Goal: Task Accomplishment & Management: Complete application form

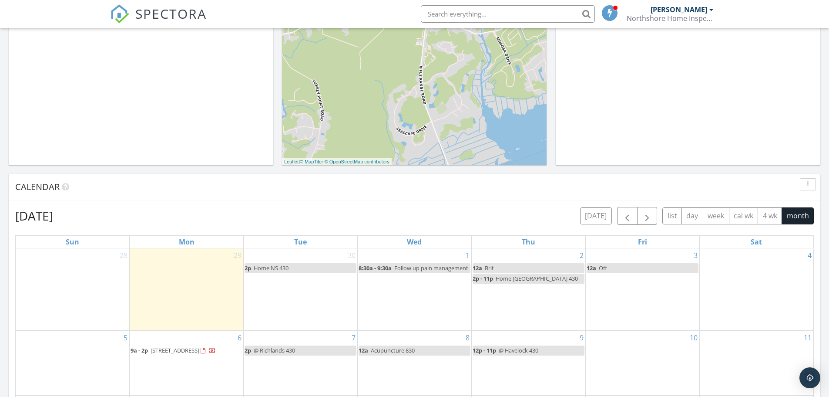
scroll to position [174, 0]
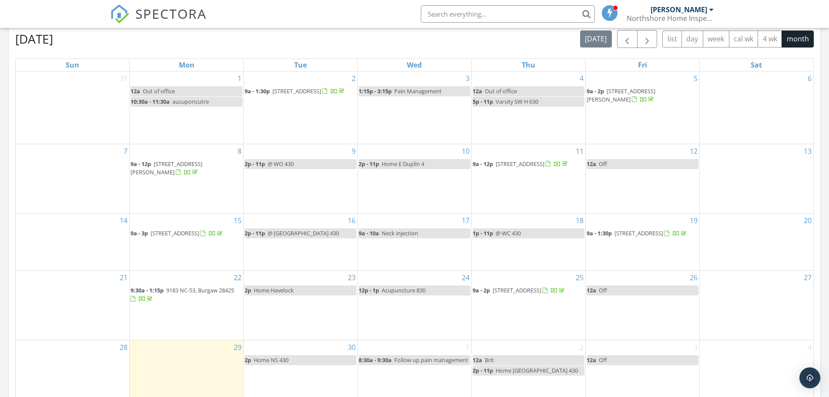
scroll to position [305, 0]
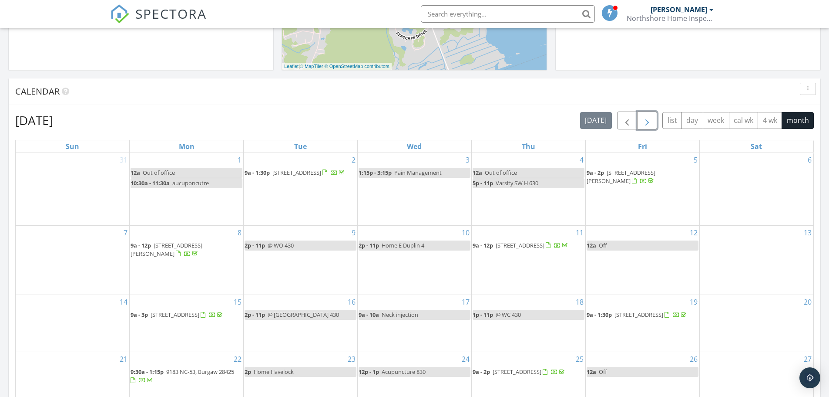
click at [648, 118] on span "button" at bounding box center [647, 120] width 10 height 10
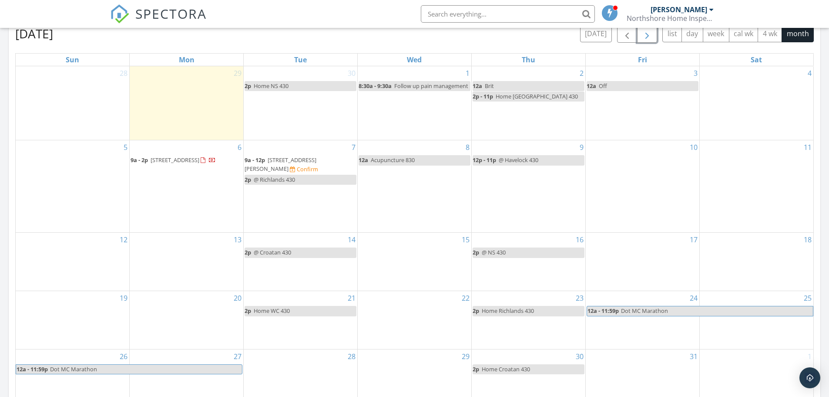
scroll to position [392, 0]
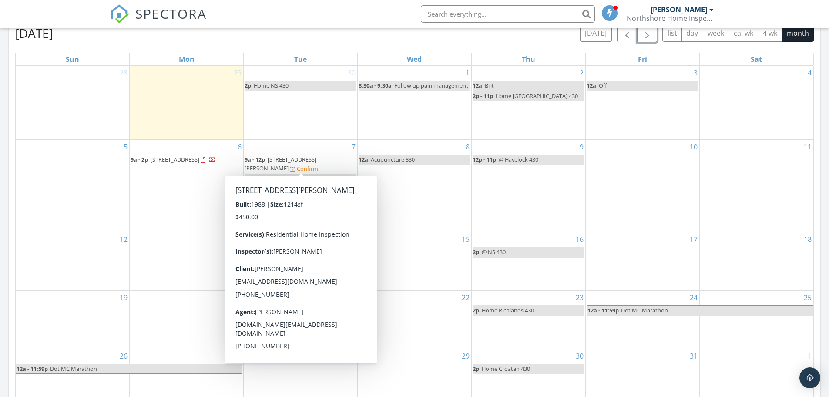
click at [296, 161] on span "205 Cinnamon Dr, Hubert 28539" at bounding box center [281, 163] width 72 height 16
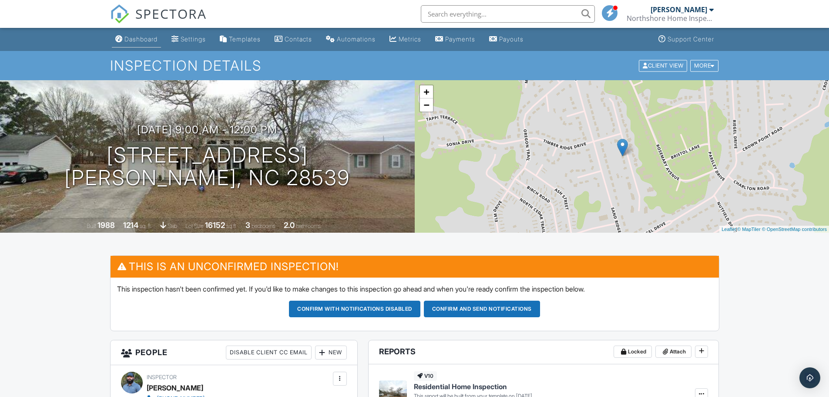
click at [142, 38] on div "Dashboard" at bounding box center [141, 38] width 33 height 7
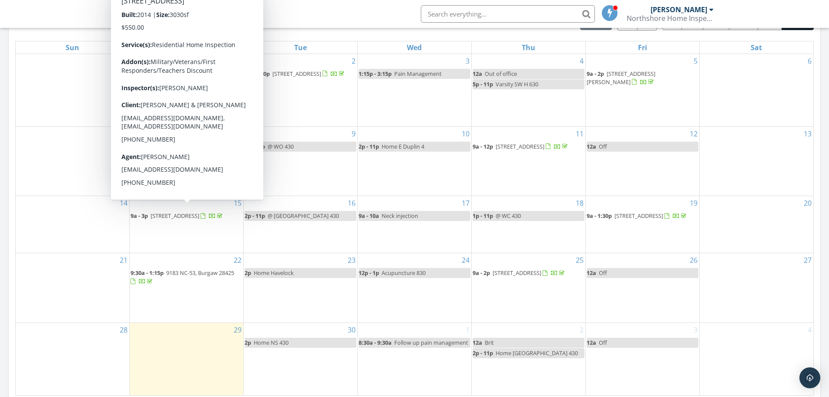
scroll to position [305, 0]
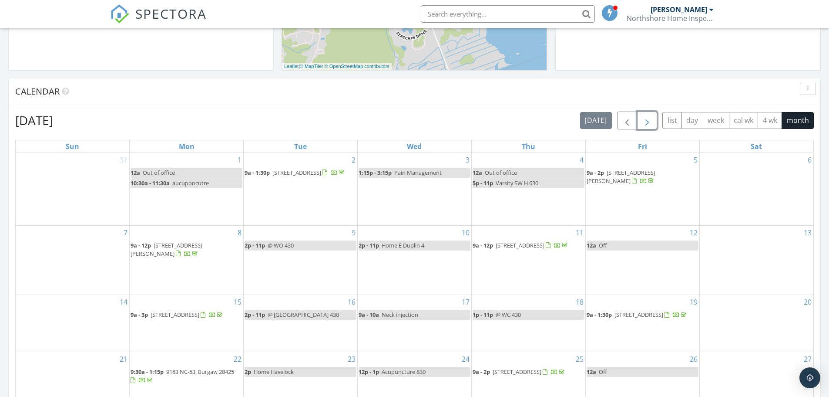
click at [650, 123] on span "button" at bounding box center [647, 120] width 10 height 10
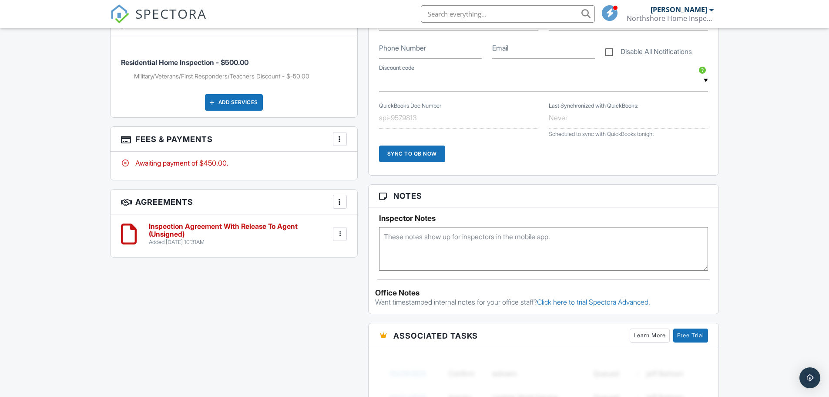
scroll to position [479, 0]
click at [416, 243] on textarea at bounding box center [544, 248] width 330 height 44
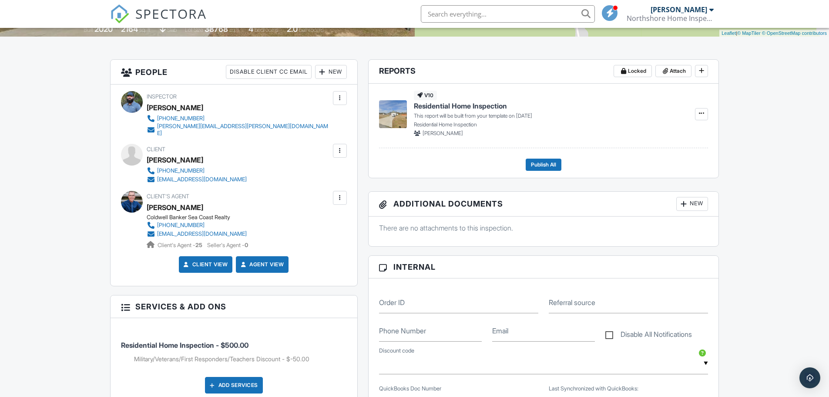
scroll to position [0, 0]
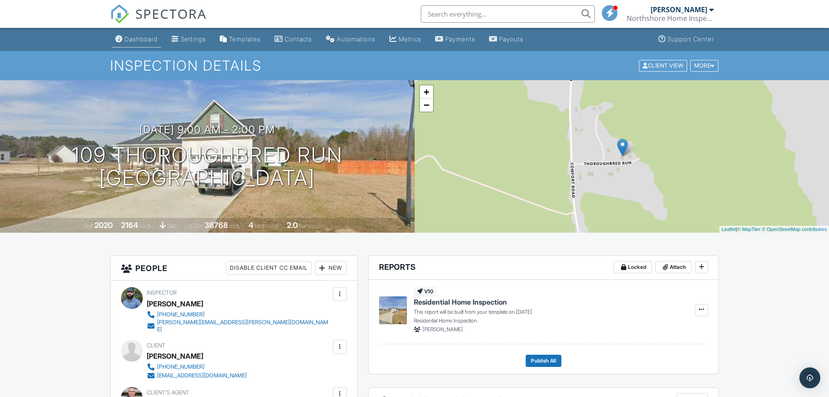
type textarea "code: 5887"
click at [146, 43] on link "Dashboard" at bounding box center [136, 39] width 49 height 16
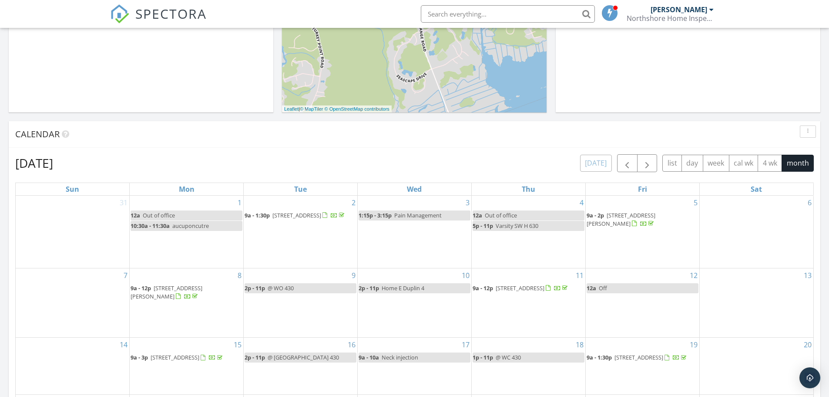
scroll to position [261, 0]
click at [648, 165] on span "button" at bounding box center [647, 164] width 10 height 10
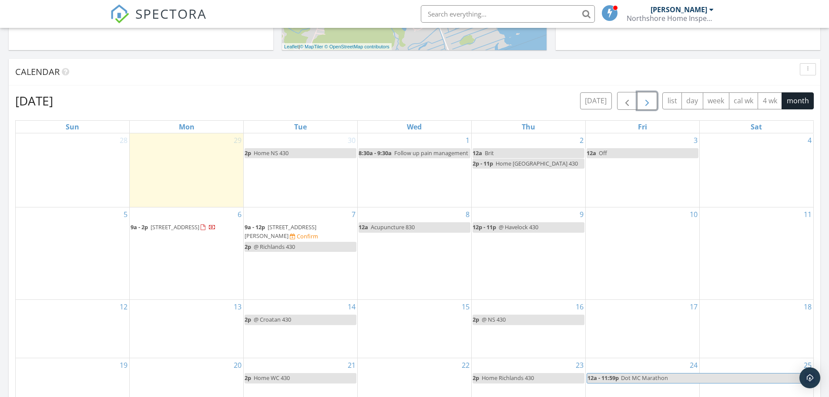
scroll to position [435, 0]
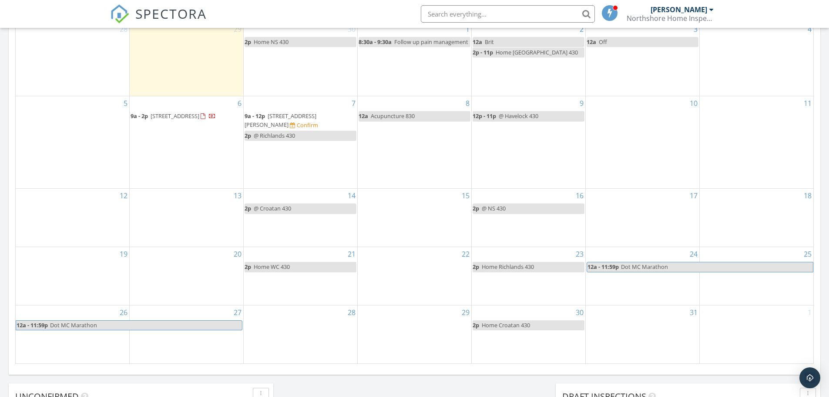
click at [303, 116] on span "205 Cinnamon Dr, Hubert 28539" at bounding box center [281, 120] width 72 height 16
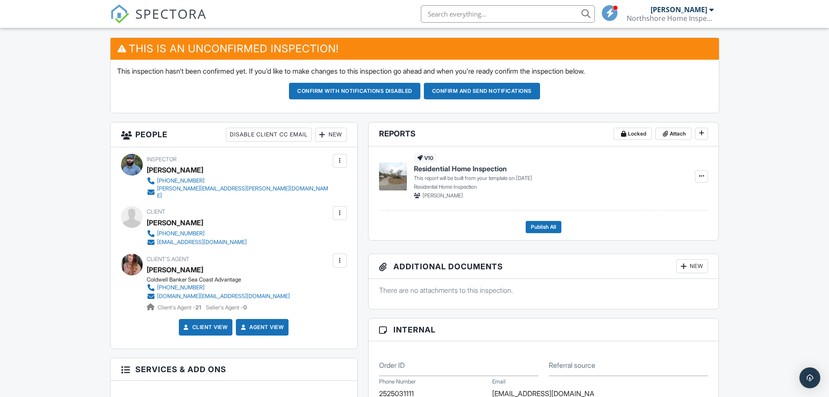
drag, startPoint x: 180, startPoint y: 236, endPoint x: 171, endPoint y: 237, distance: 9.2
click at [171, 239] on div "[EMAIL_ADDRESS][DOMAIN_NAME]" at bounding box center [202, 242] width 90 height 7
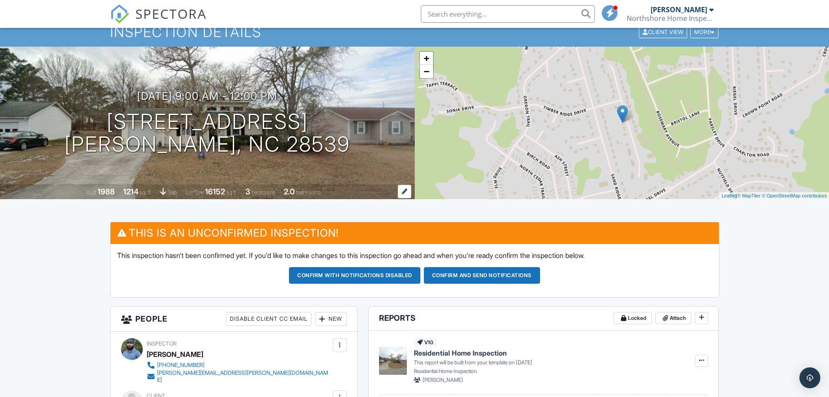
scroll to position [44, 0]
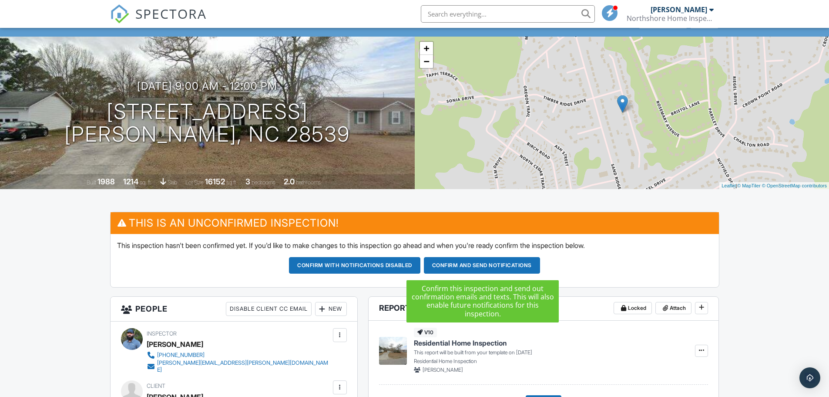
click at [485, 266] on button "Confirm and send notifications" at bounding box center [482, 265] width 116 height 17
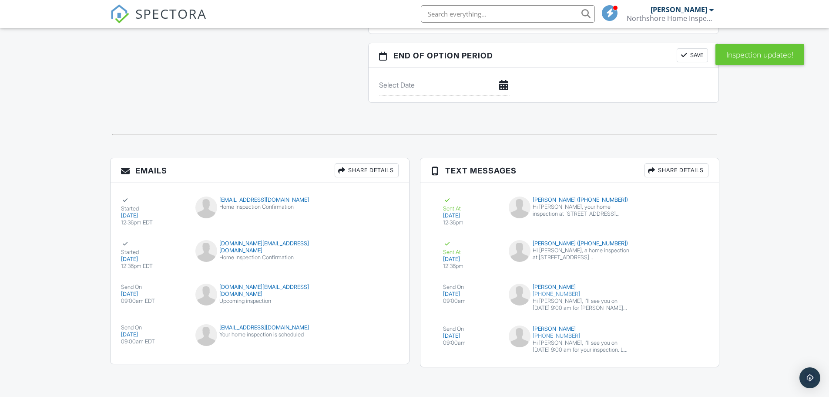
scroll to position [939, 0]
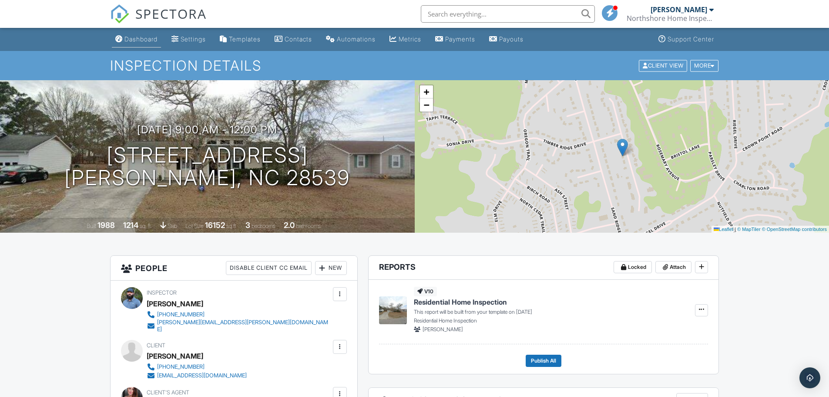
click at [137, 42] on div "Dashboard" at bounding box center [141, 38] width 33 height 7
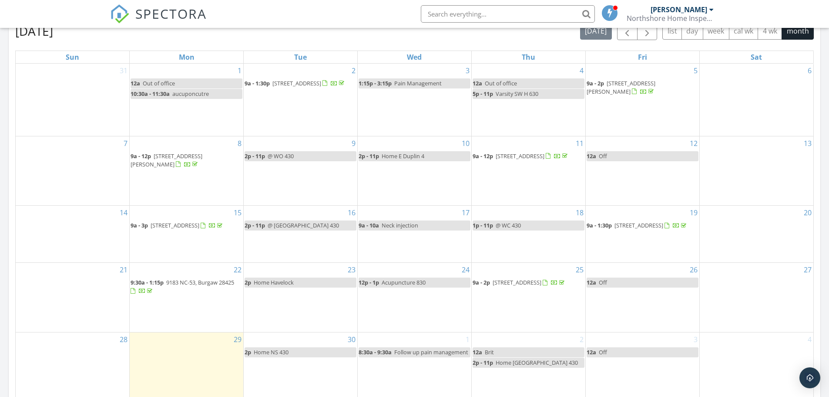
scroll to position [261, 0]
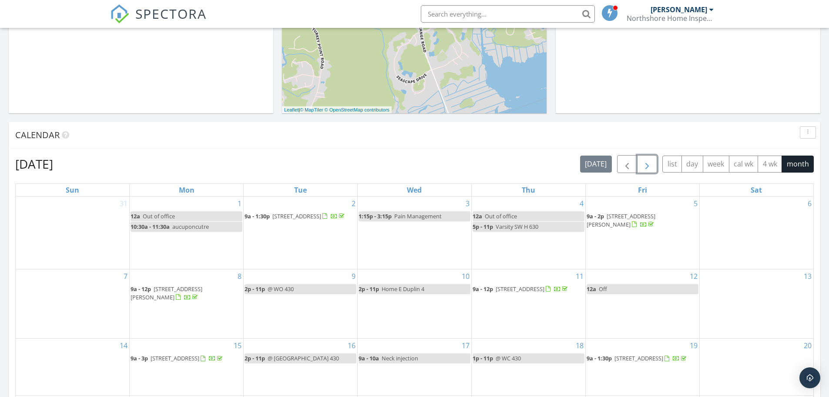
click at [651, 161] on span "button" at bounding box center [647, 164] width 10 height 10
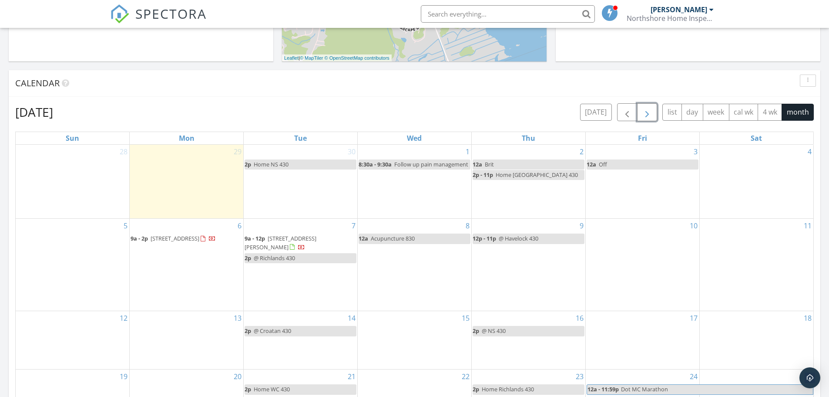
scroll to position [435, 0]
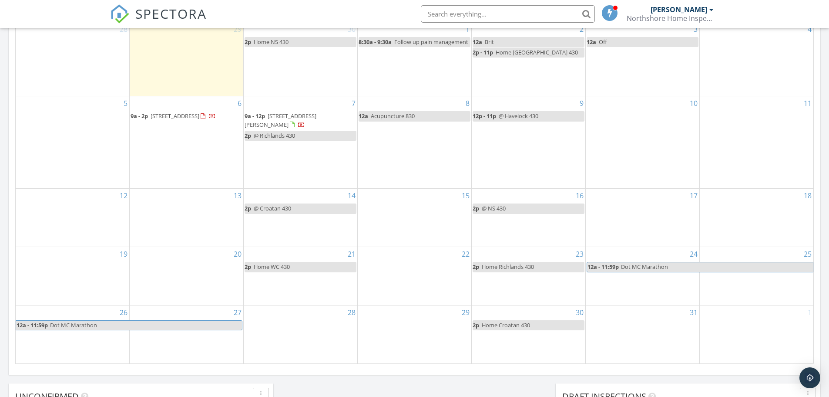
click at [296, 117] on span "205 Cinnamon Dr, Hubert 28539" at bounding box center [281, 120] width 72 height 16
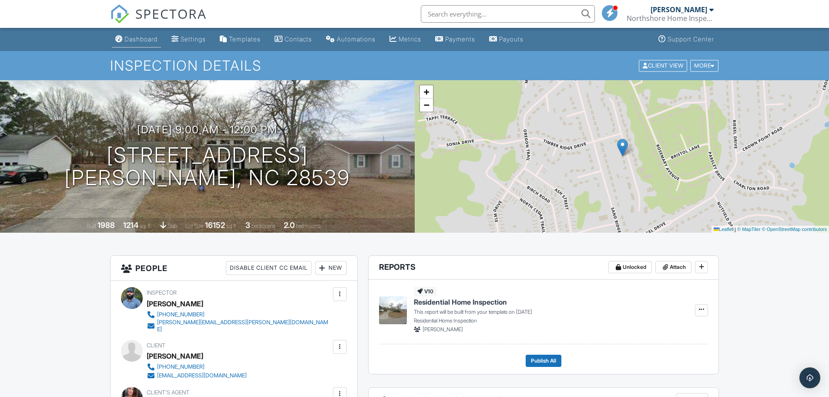
click at [142, 34] on link "Dashboard" at bounding box center [136, 39] width 49 height 16
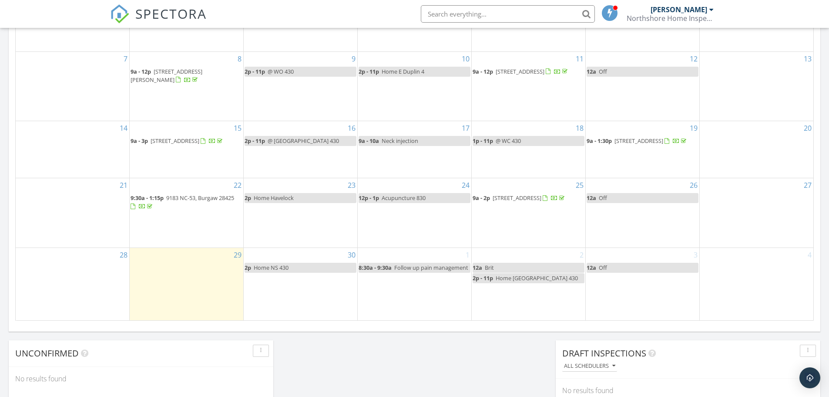
scroll to position [479, 0]
click at [518, 303] on div "2 12a Brit 2p - 11p Home Swansboro 430" at bounding box center [529, 283] width 114 height 72
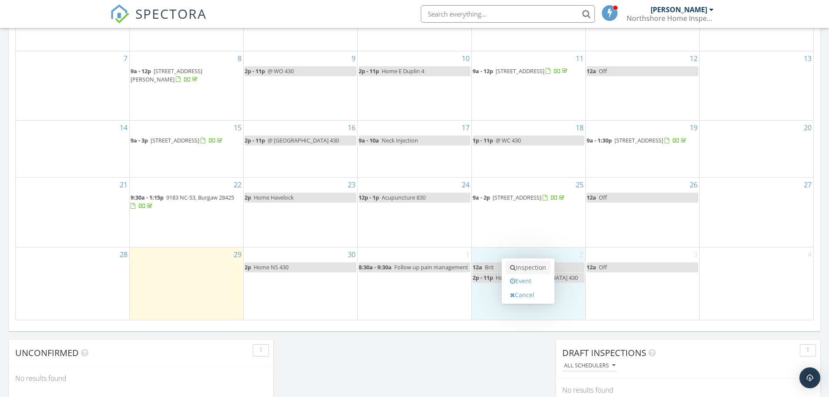
click at [535, 266] on link "Inspection" at bounding box center [528, 267] width 45 height 14
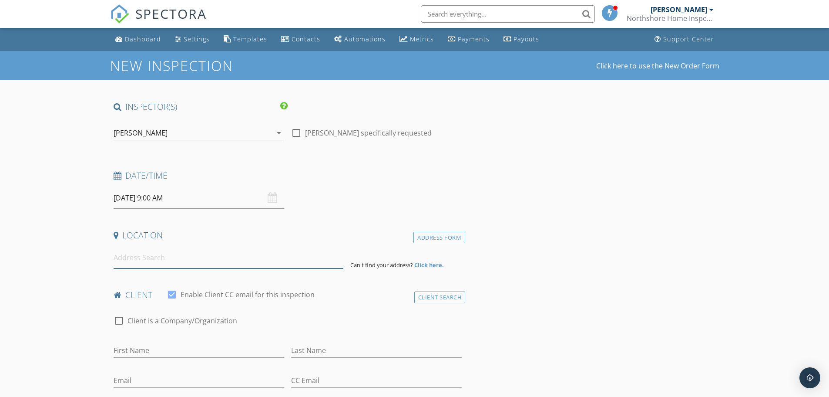
click at [151, 259] on input at bounding box center [229, 257] width 230 height 21
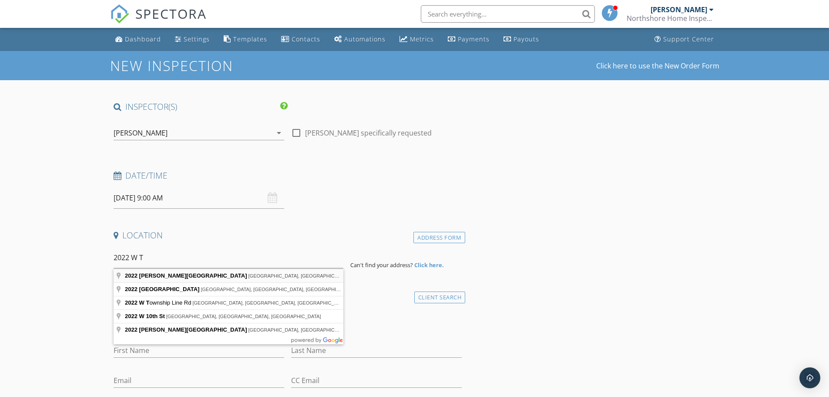
type input "2022 [PERSON_NAME][GEOGRAPHIC_DATA], [GEOGRAPHIC_DATA], [GEOGRAPHIC_DATA], [GEO…"
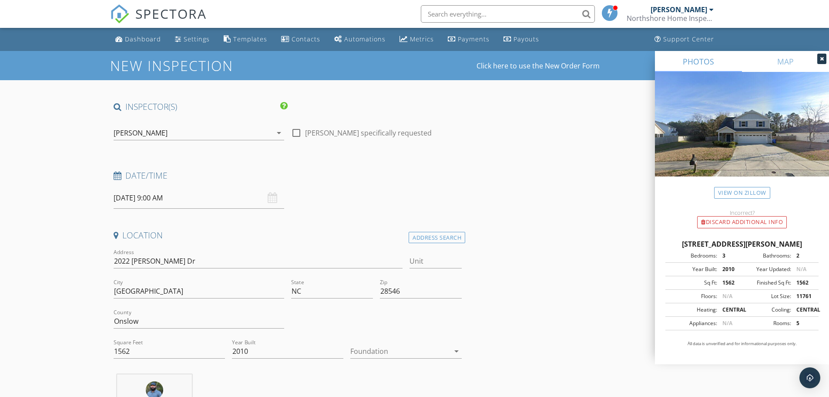
click at [382, 345] on div at bounding box center [399, 351] width 99 height 14
click at [377, 359] on div "Slab" at bounding box center [406, 360] width 98 height 10
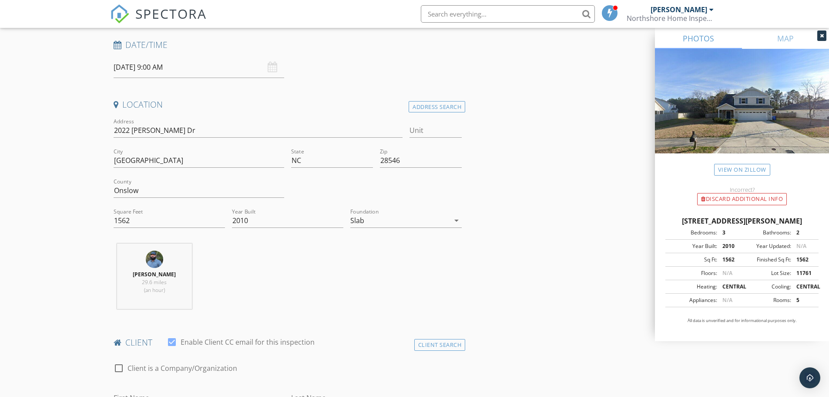
scroll to position [305, 0]
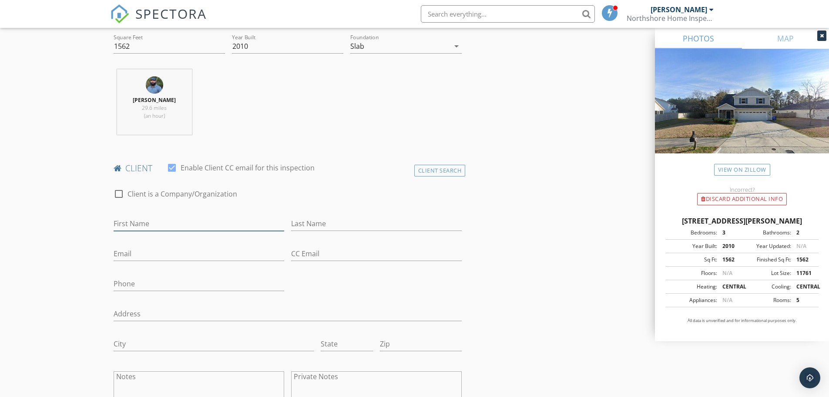
click at [166, 225] on input "First Name" at bounding box center [199, 223] width 171 height 14
type input "[PERSON_NAME]"
click at [138, 252] on input "Email" at bounding box center [199, 253] width 171 height 14
type input "[EMAIL_ADDRESS][DOMAIN_NAME]"
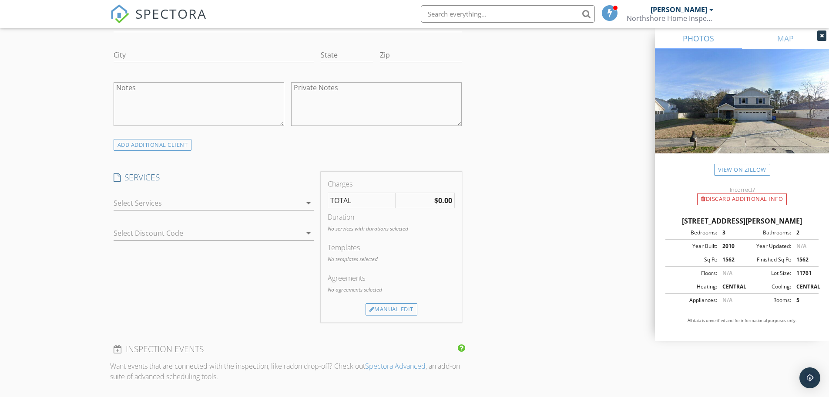
scroll to position [609, 0]
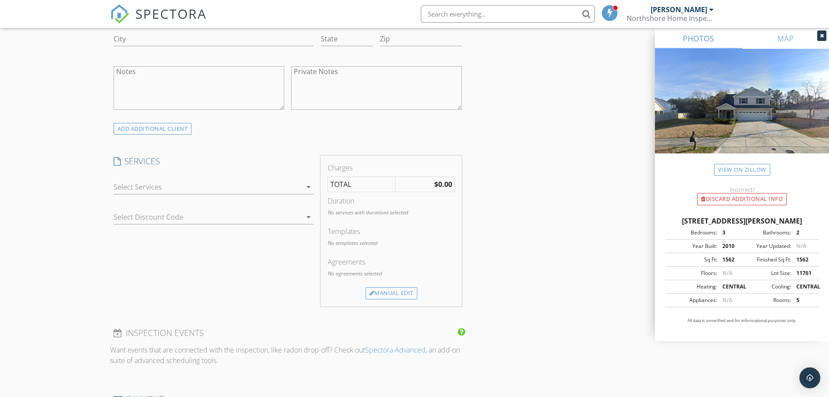
click at [240, 181] on div at bounding box center [208, 187] width 188 height 14
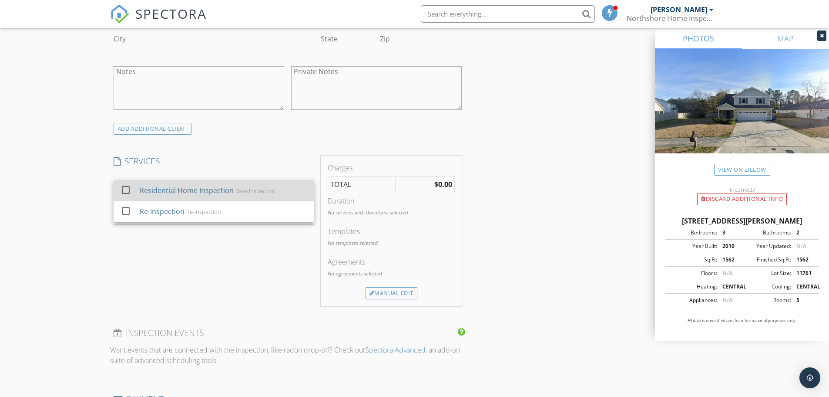
click at [235, 192] on div "Base Inspection" at bounding box center [255, 190] width 40 height 7
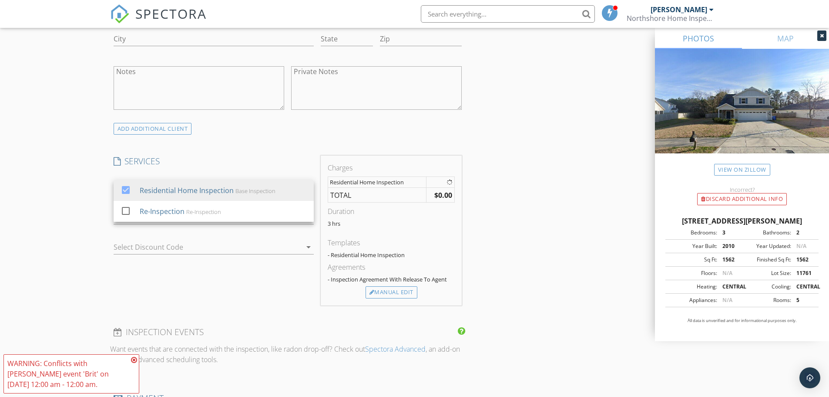
click at [85, 227] on div "New Inspection Click here to use the New Order Form INSPECTOR(S) check_box [PER…" at bounding box center [414, 216] width 829 height 1550
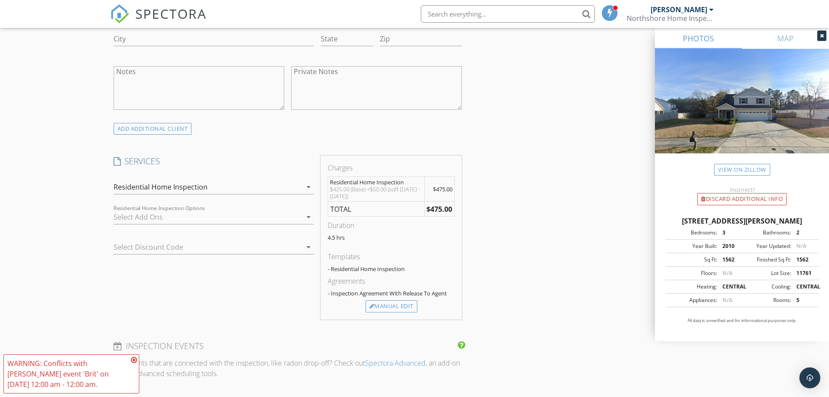
click at [135, 359] on icon at bounding box center [134, 359] width 6 height 7
click at [160, 215] on div at bounding box center [208, 217] width 188 height 14
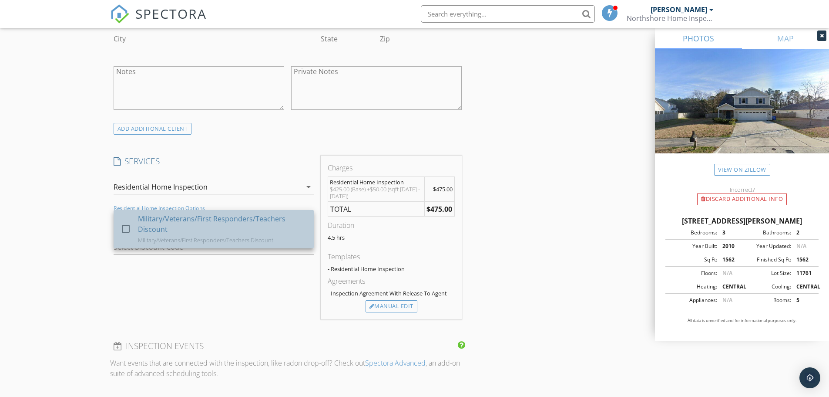
click at [141, 228] on div "Military/Veterans/First Responders/Teachers Discount" at bounding box center [222, 223] width 169 height 21
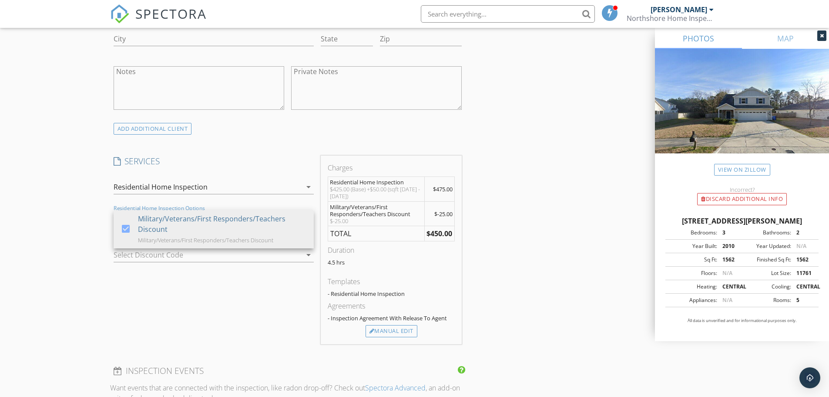
click at [81, 229] on div "New Inspection Click here to use the New Order Form INSPECTOR(S) check_box [PER…" at bounding box center [414, 235] width 829 height 1589
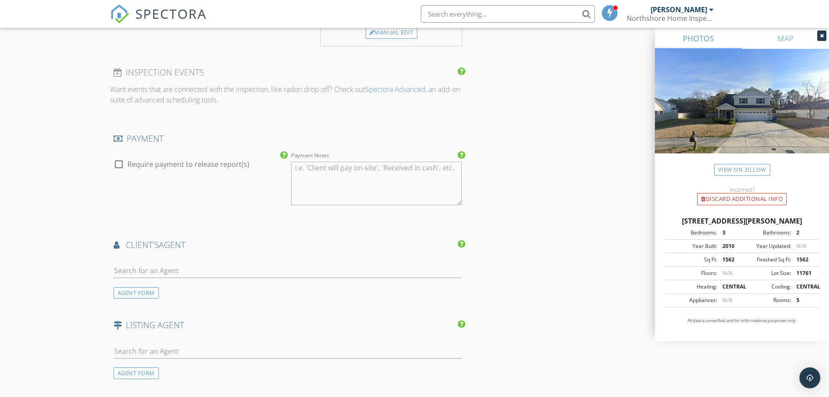
scroll to position [958, 0]
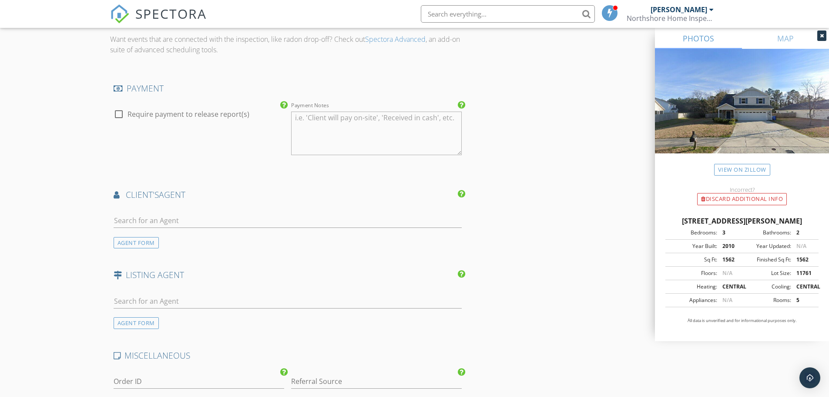
click at [192, 212] on div at bounding box center [288, 222] width 349 height 28
click at [192, 215] on input "text" at bounding box center [288, 220] width 349 height 14
type input "Brit"
click at [161, 239] on div "[PERSON_NAME]" at bounding box center [165, 236] width 54 height 10
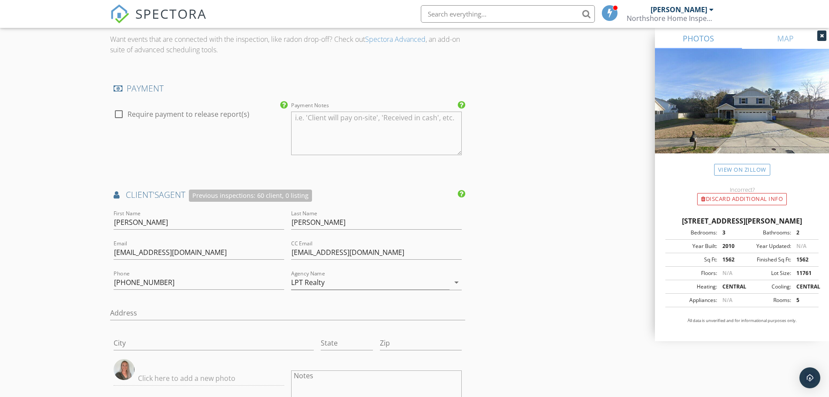
click at [43, 198] on div "New Inspection Click here to use the New Order Form INSPECTOR(S) check_box [PER…" at bounding box center [414, 16] width 829 height 1847
